Goal: Task Accomplishment & Management: Complete application form

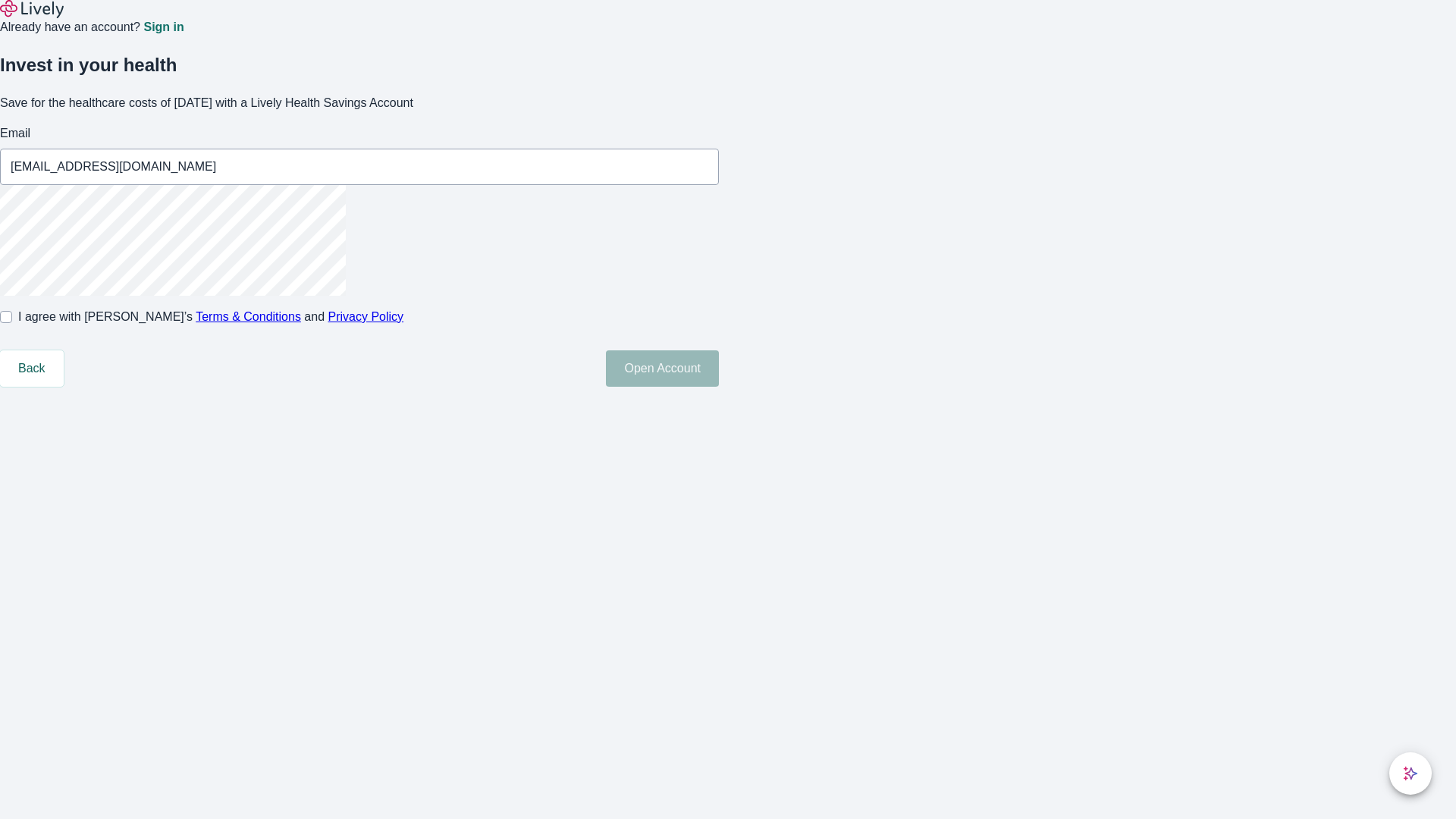
click at [12, 323] on input "I agree with Lively’s Terms & Conditions and Privacy Policy" at bounding box center [6, 317] width 12 height 12
checkbox input "true"
click at [719, 387] on button "Open Account" at bounding box center [662, 368] width 113 height 36
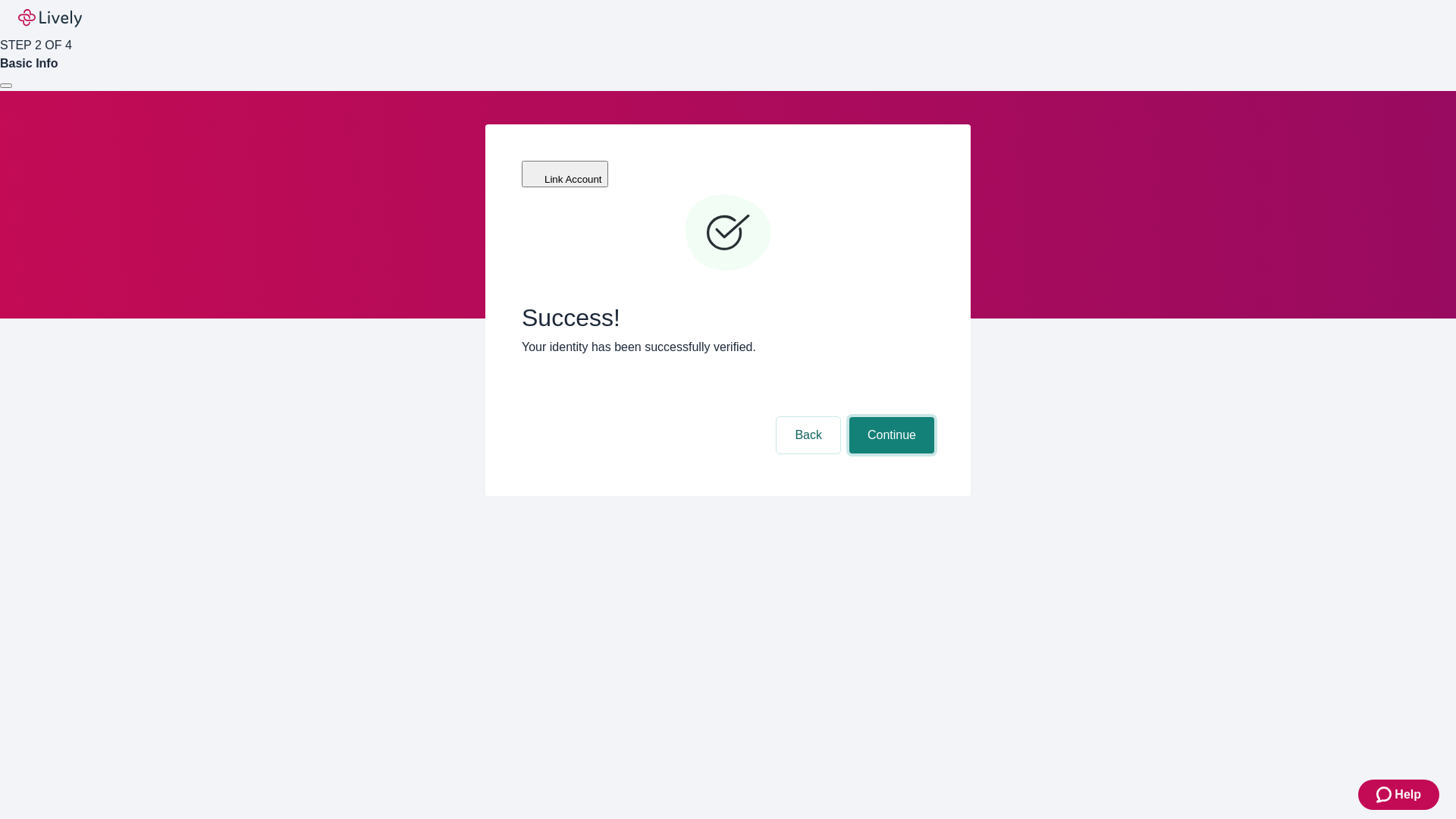
click at [890, 417] on button "Continue" at bounding box center [891, 435] width 85 height 36
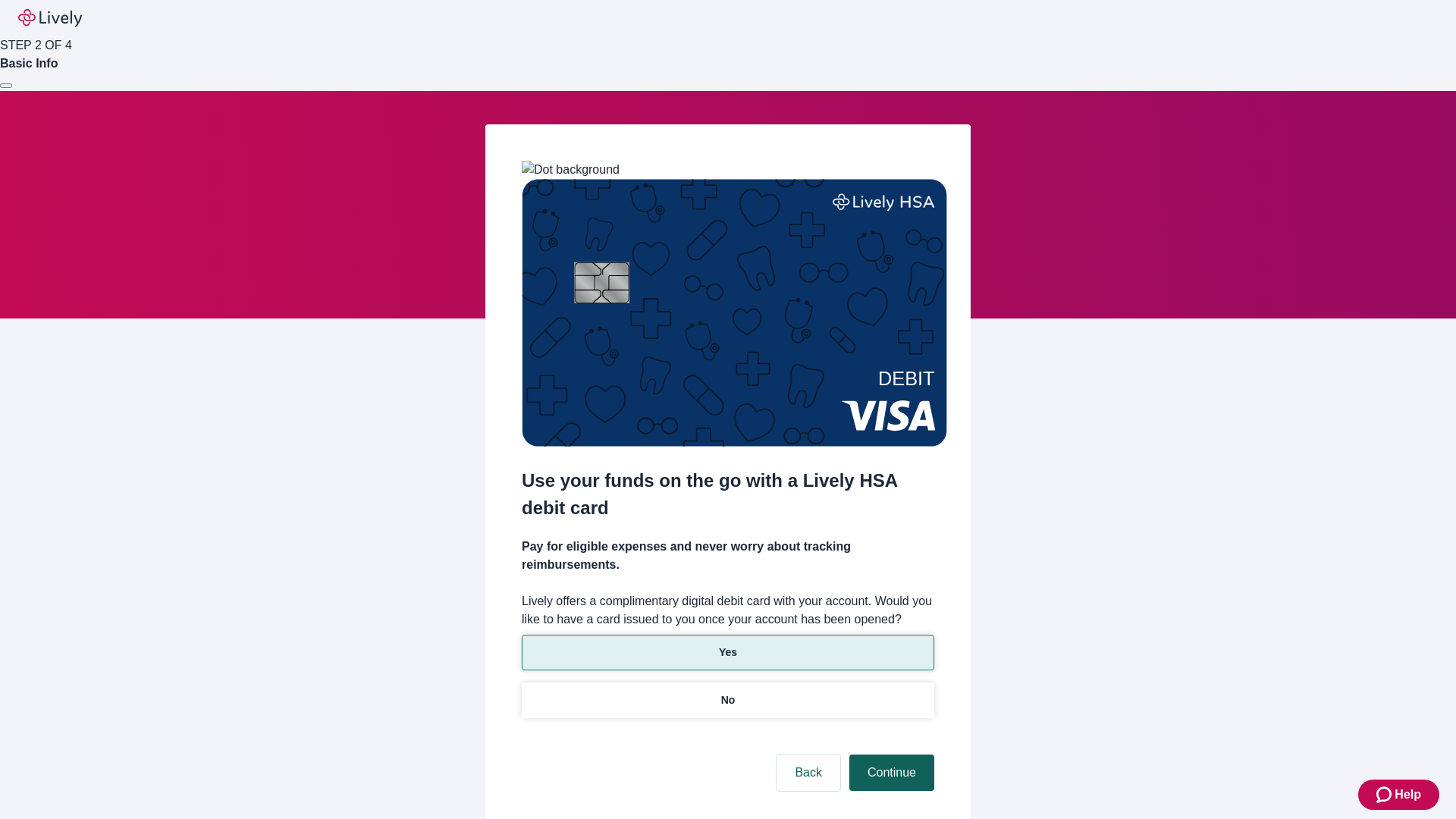
click at [728, 645] on p "Yes" at bounding box center [728, 653] width 18 height 16
click at [890, 755] on button "Continue" at bounding box center [891, 772] width 85 height 36
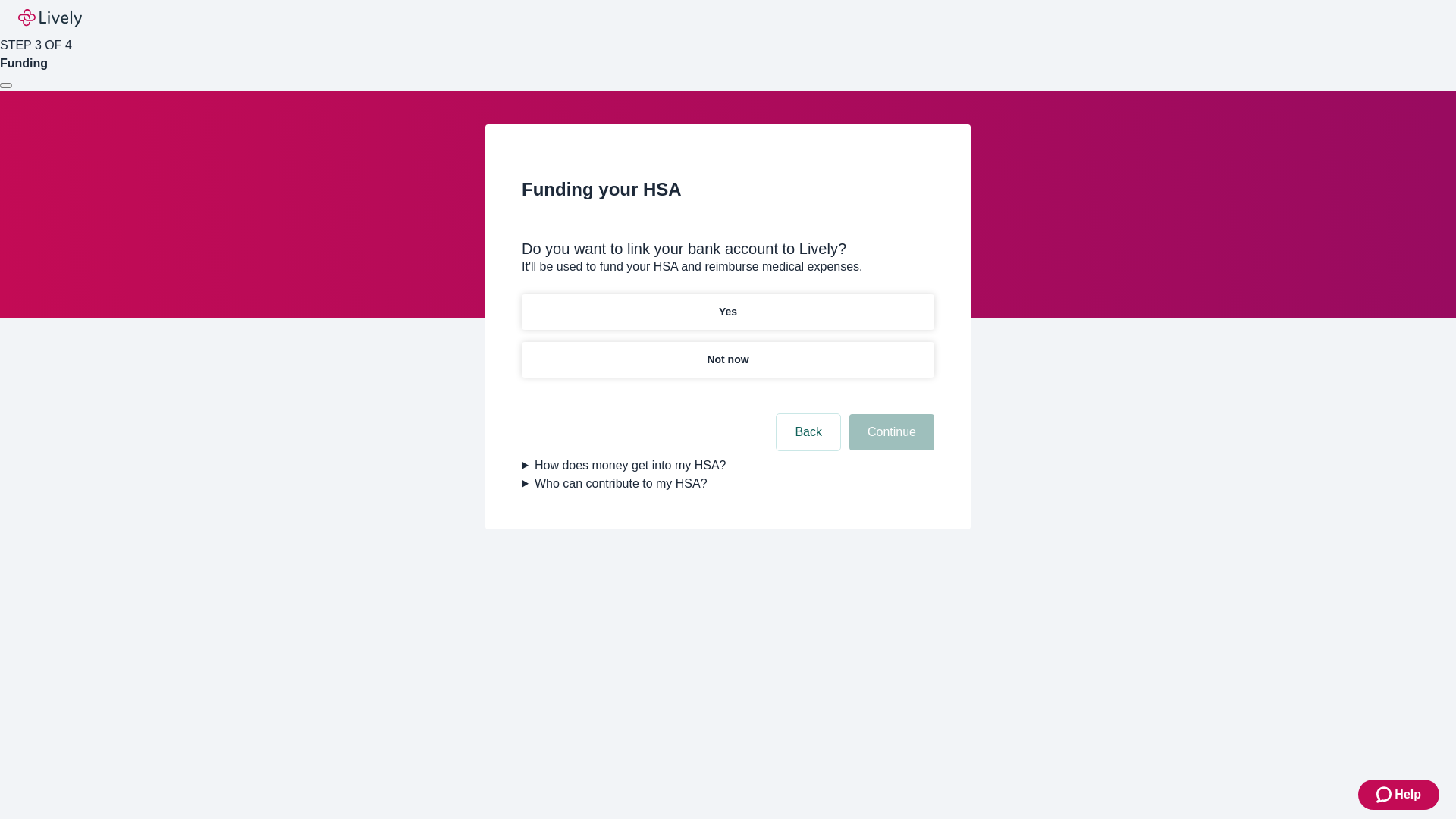
click at [728, 351] on p "Not now" at bounding box center [727, 359] width 41 height 16
click at [890, 441] on button "Continue" at bounding box center [891, 432] width 85 height 36
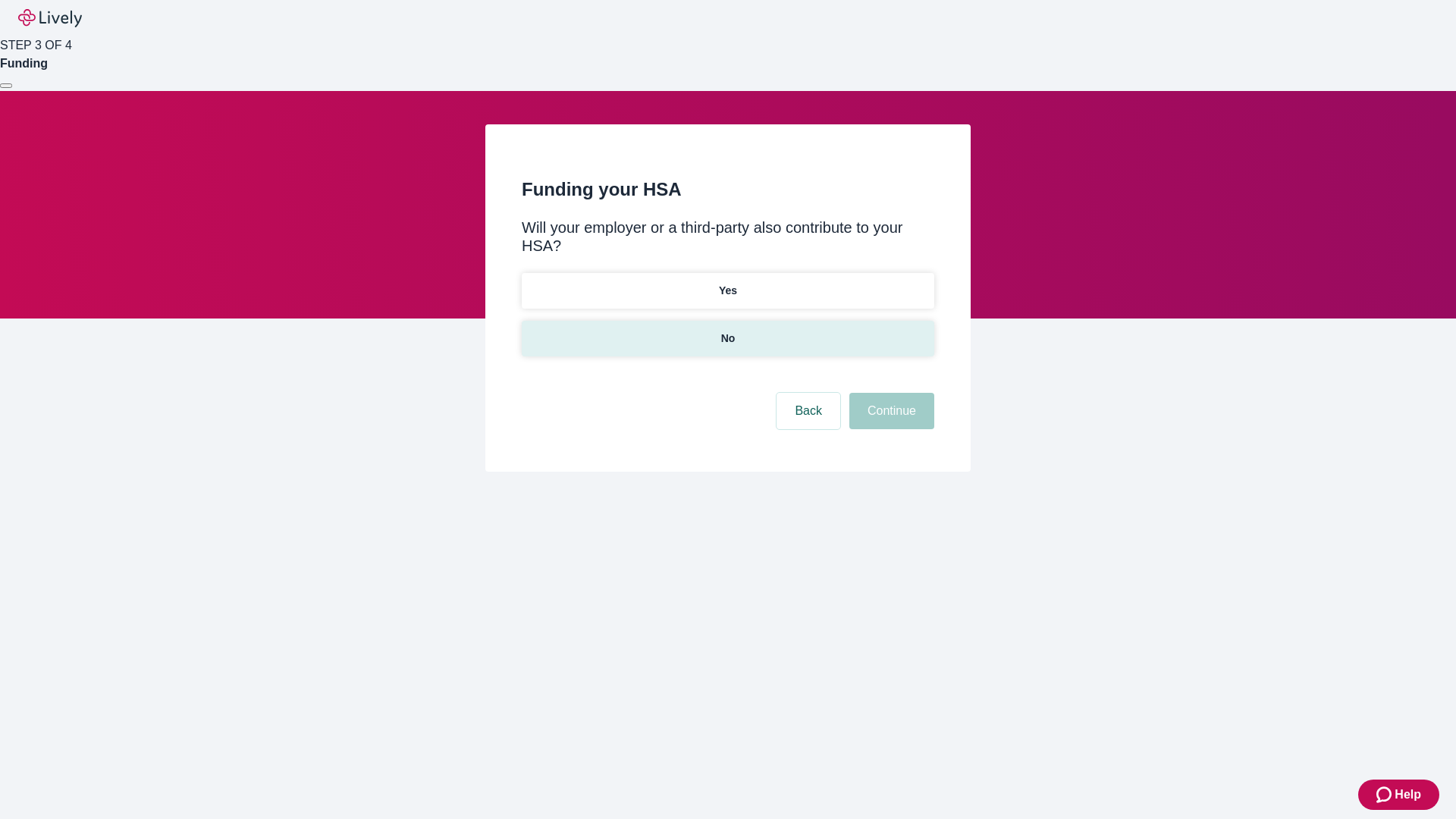
click at [728, 330] on p "No" at bounding box center [728, 338] width 14 height 16
click at [890, 393] on button "Continue" at bounding box center [891, 410] width 85 height 36
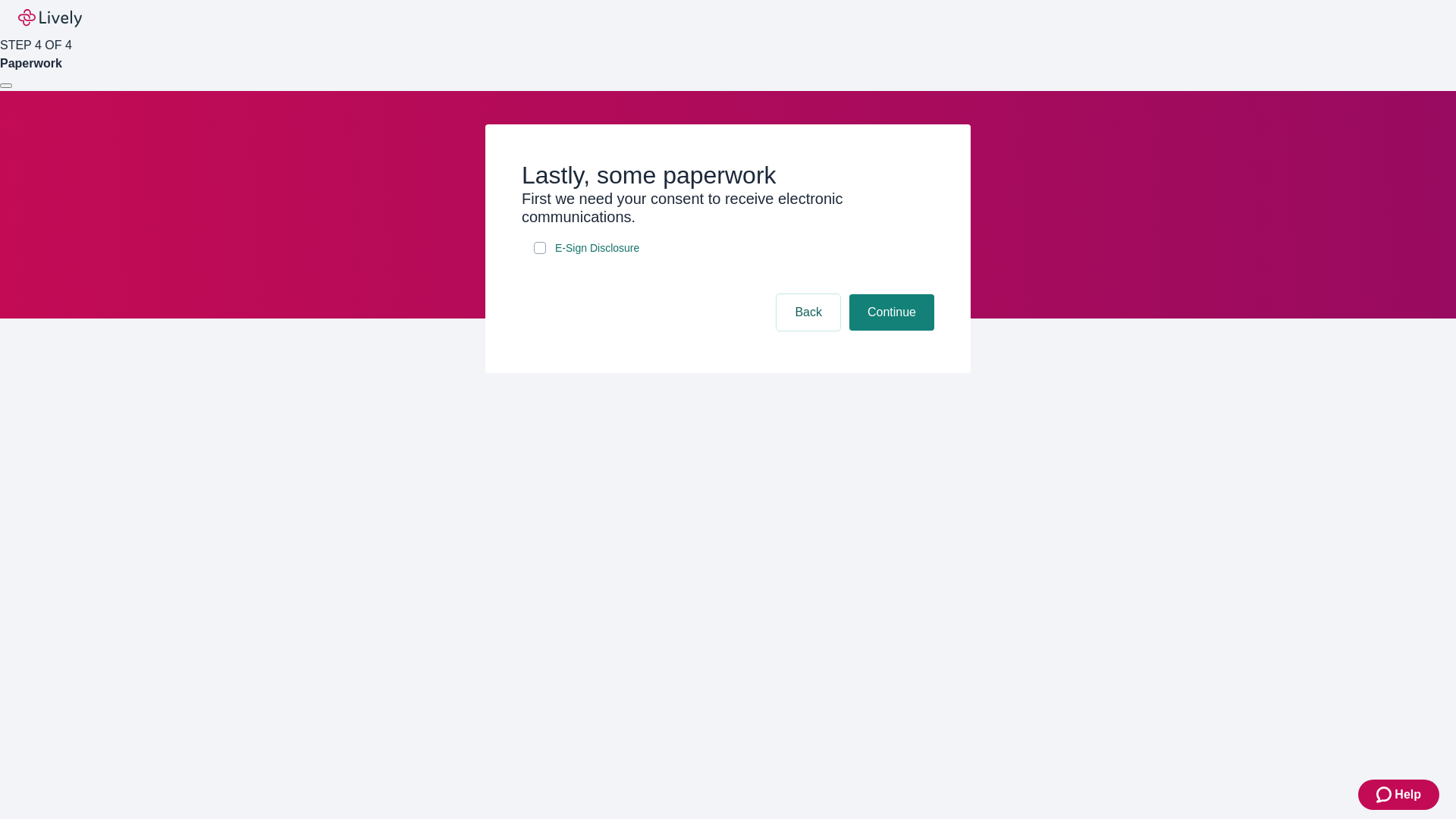
click at [540, 254] on input "E-Sign Disclosure" at bounding box center [540, 248] width 12 height 12
checkbox input "true"
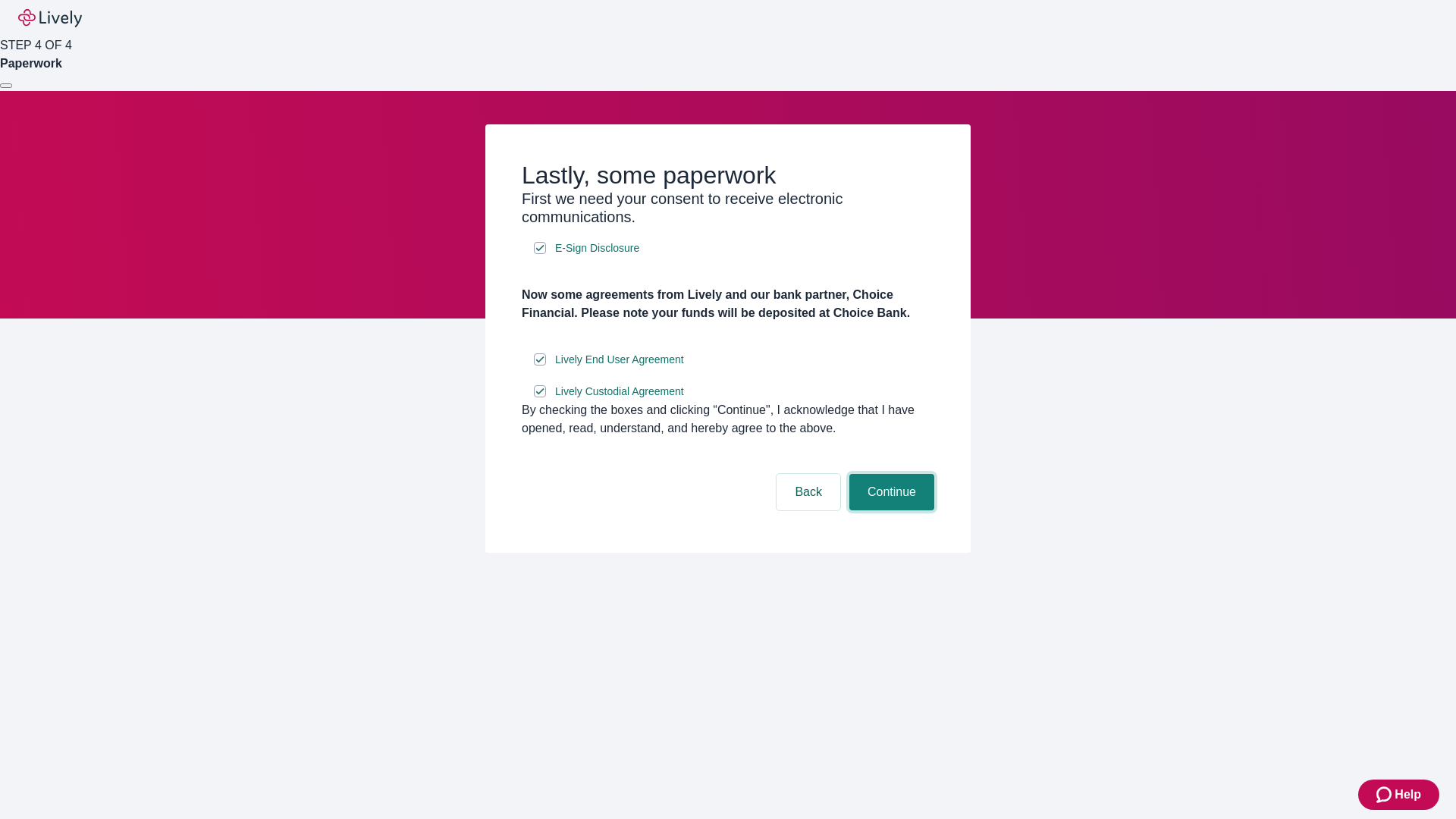
click at [890, 510] on button "Continue" at bounding box center [891, 491] width 85 height 36
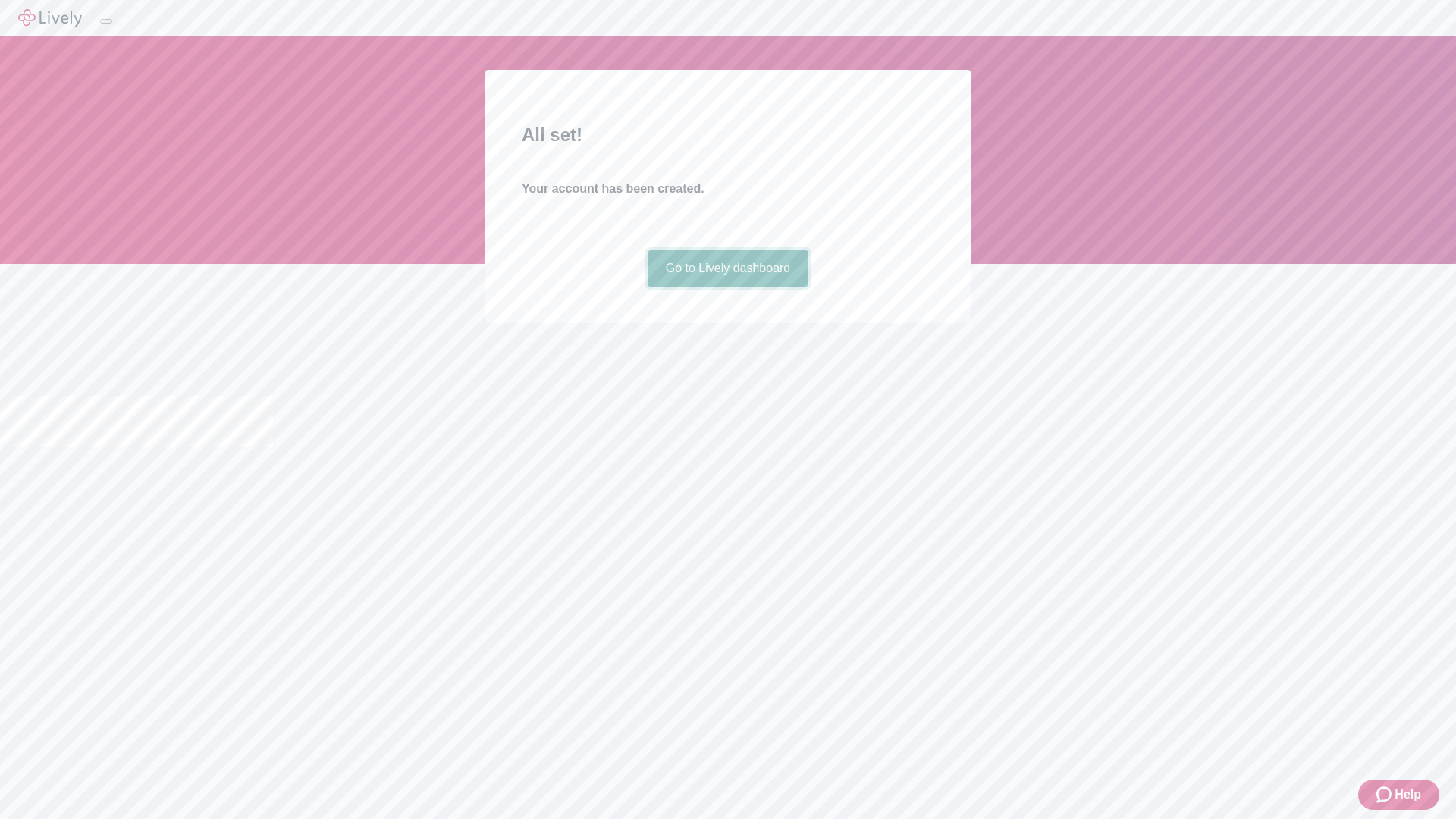
click at [728, 286] on link "Go to Lively dashboard" at bounding box center [728, 268] width 161 height 36
